Goal: Transaction & Acquisition: Subscribe to service/newsletter

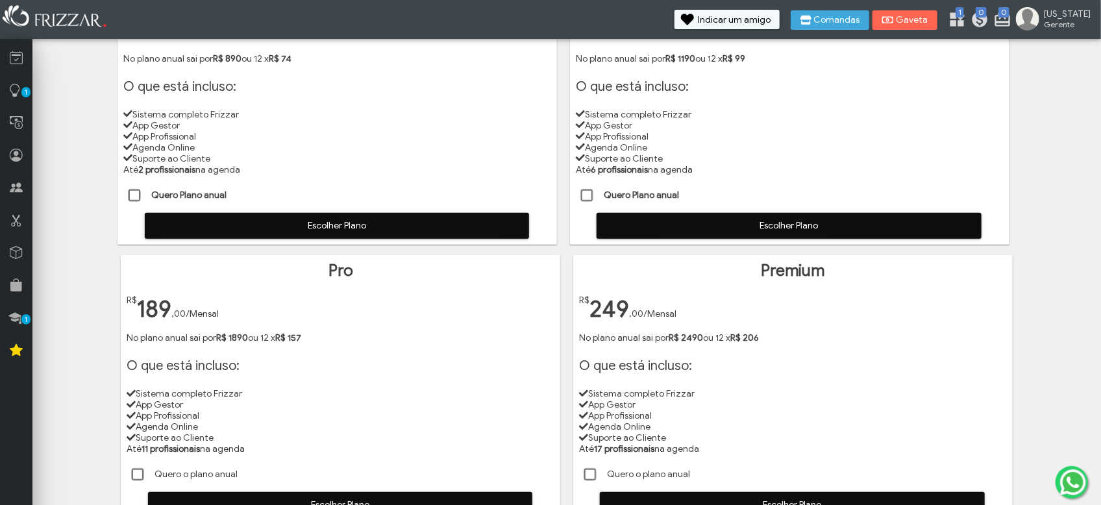
scroll to position [173, 0]
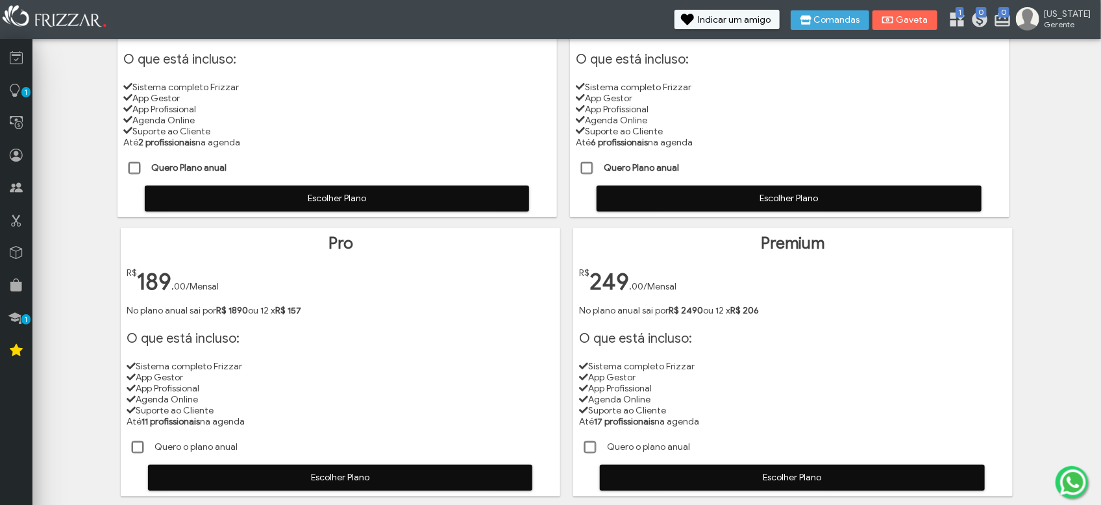
click at [674, 194] on span "Escolher Plano" at bounding box center [789, 198] width 367 height 19
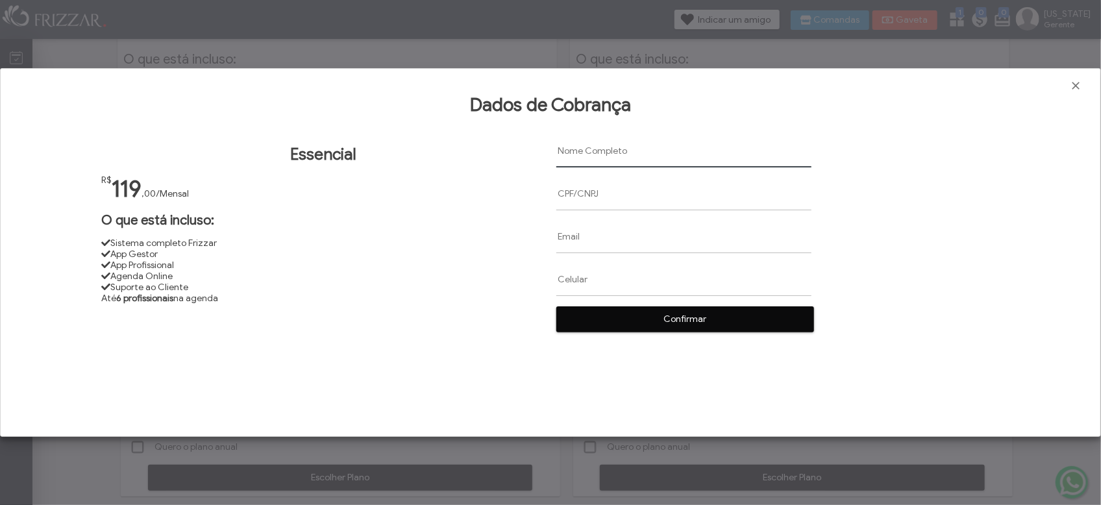
click at [593, 151] on input "text" at bounding box center [683, 150] width 255 height 33
paste input "[US_STATE][PERSON_NAME]"
type input "[US_STATE][PERSON_NAME]"
click at [571, 193] on input "text" at bounding box center [683, 193] width 255 height 33
paste input "340.173.248-00"
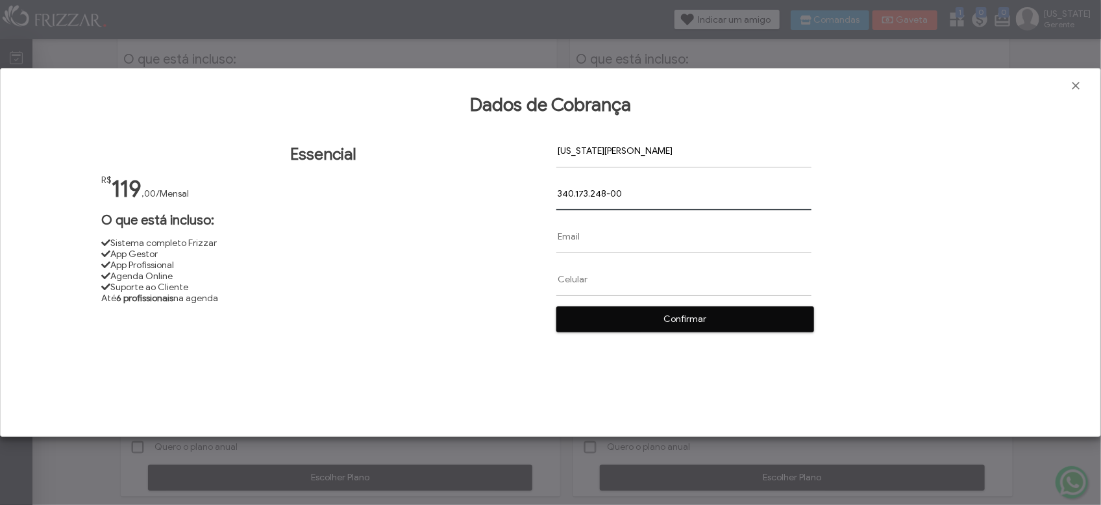
type input "340.173.248-00"
click at [571, 242] on input "text" at bounding box center [683, 236] width 255 height 33
paste input "[EMAIL_ADDRESS][DOMAIN_NAME]"
type input "[EMAIL_ADDRESS][DOMAIN_NAME]"
click at [560, 280] on input "text" at bounding box center [683, 280] width 255 height 33
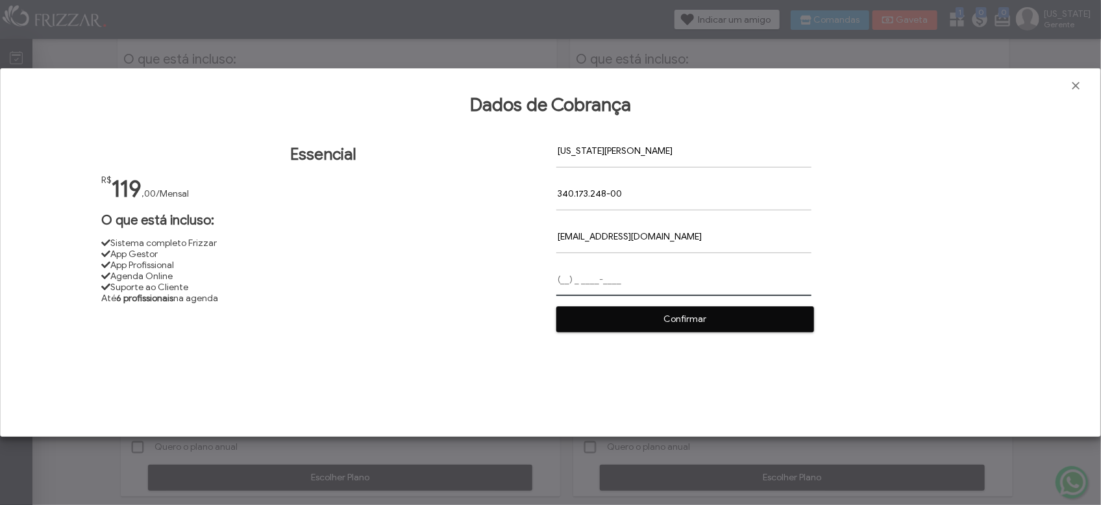
paste input "[PHONE_NUMBER]"
type input "[PHONE_NUMBER]"
click at [687, 324] on span "Confirmar" at bounding box center [685, 319] width 240 height 19
